Goal: Information Seeking & Learning: Learn about a topic

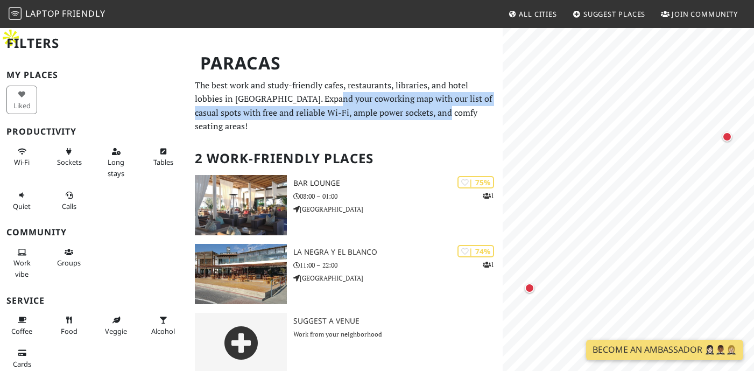
drag, startPoint x: 297, startPoint y: 75, endPoint x: 406, endPoint y: 88, distance: 109.5
click at [406, 88] on p "The best work and study-friendly cafes, restaurants, libraries, and hotel lobbi…" at bounding box center [345, 106] width 301 height 55
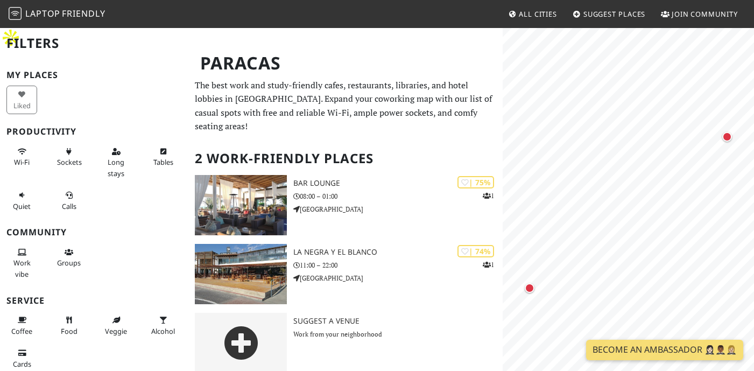
scroll to position [13, 0]
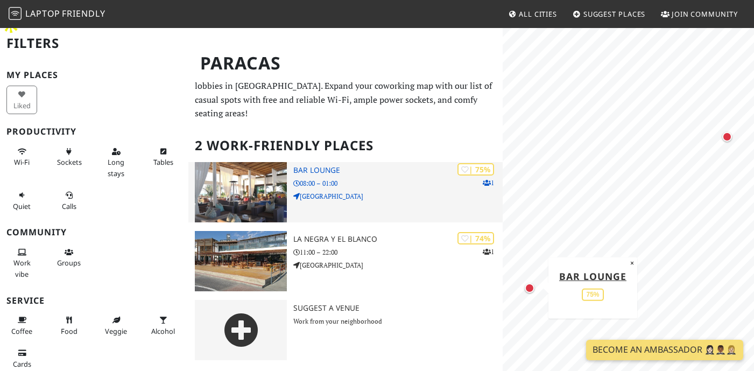
click at [288, 162] on div at bounding box center [240, 192] width 105 height 60
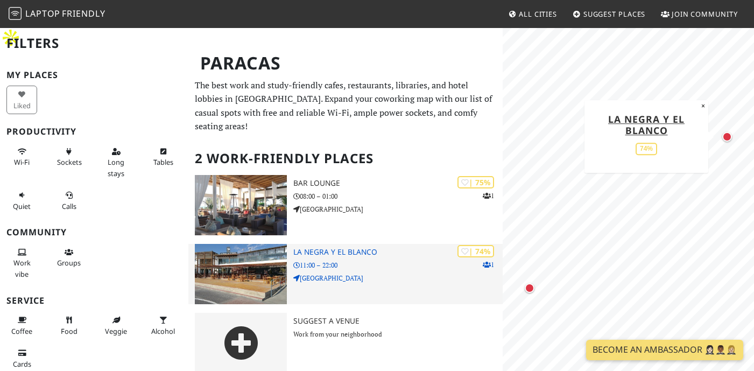
click at [259, 244] on img at bounding box center [241, 274] width 92 height 60
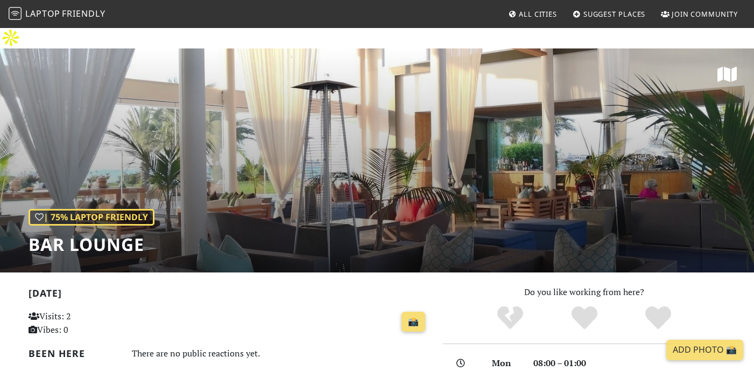
click at [684, 139] on div "| 75% Laptop Friendly Bar Lounge" at bounding box center [377, 160] width 754 height 224
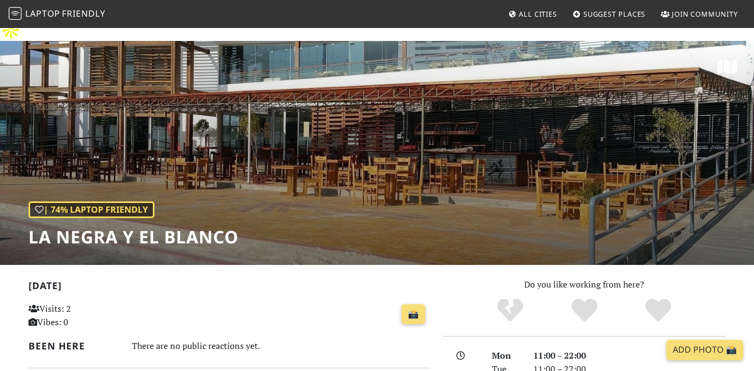
scroll to position [9, 0]
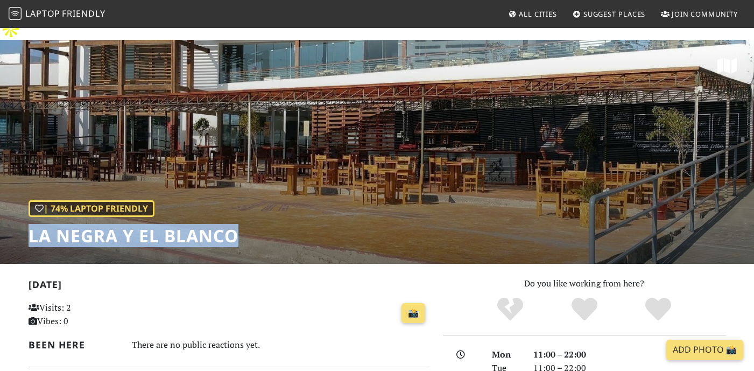
drag, startPoint x: 255, startPoint y: 218, endPoint x: 31, endPoint y: 221, distance: 224.5
click at [31, 221] on div "| 74% Laptop Friendly La Negra y el Blanco" at bounding box center [377, 152] width 754 height 224
copy h1 "La Negra y el Blanco"
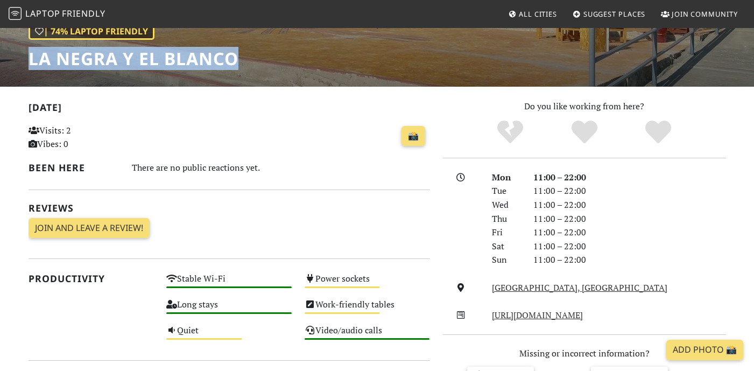
scroll to position [0, 0]
